Goal: Task Accomplishment & Management: Complete application form

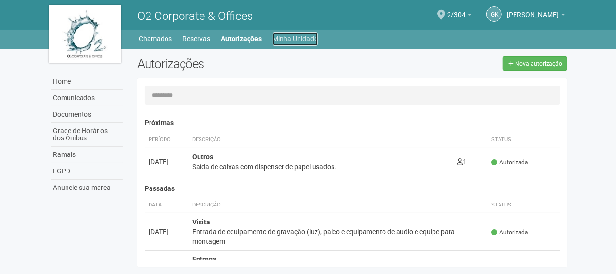
click at [294, 39] on link "Minha Unidade" at bounding box center [295, 39] width 45 height 14
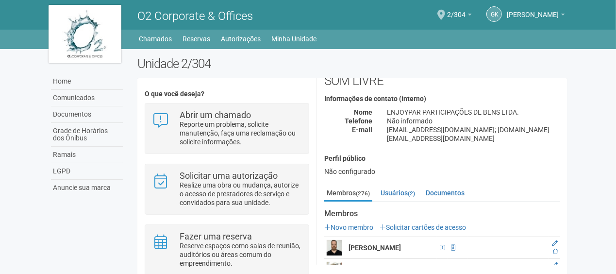
scroll to position [49, 0]
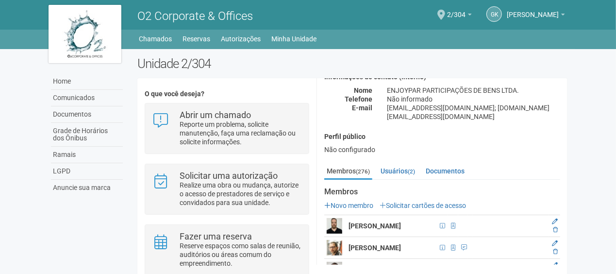
click at [434, 201] on link "Solicitar cartões de acesso" at bounding box center [422, 205] width 86 height 8
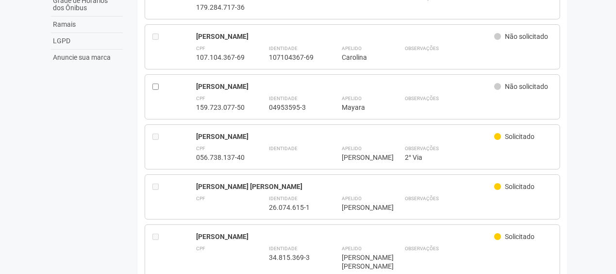
scroll to position [146, 0]
